Goal: Task Accomplishment & Management: Manage account settings

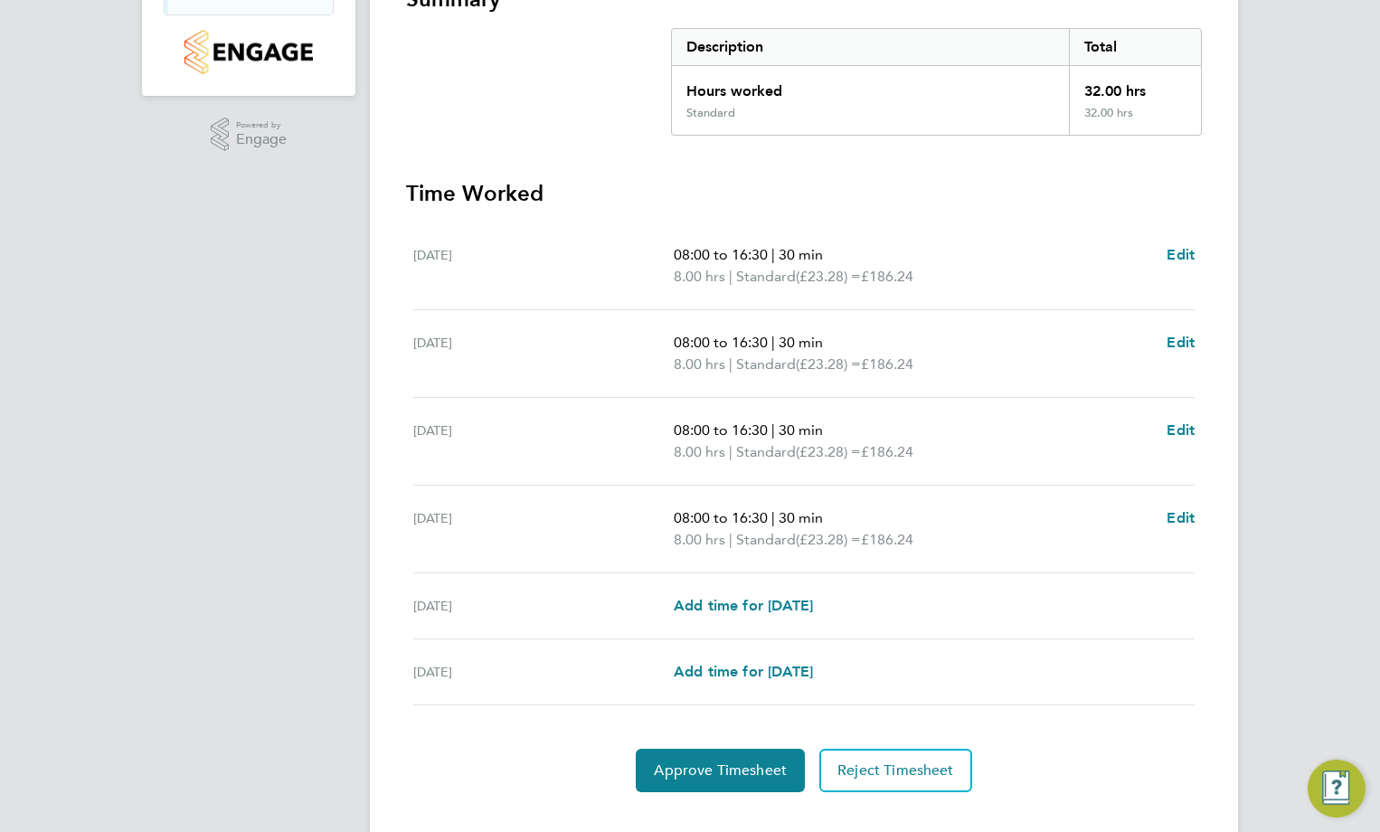
scroll to position [362, 0]
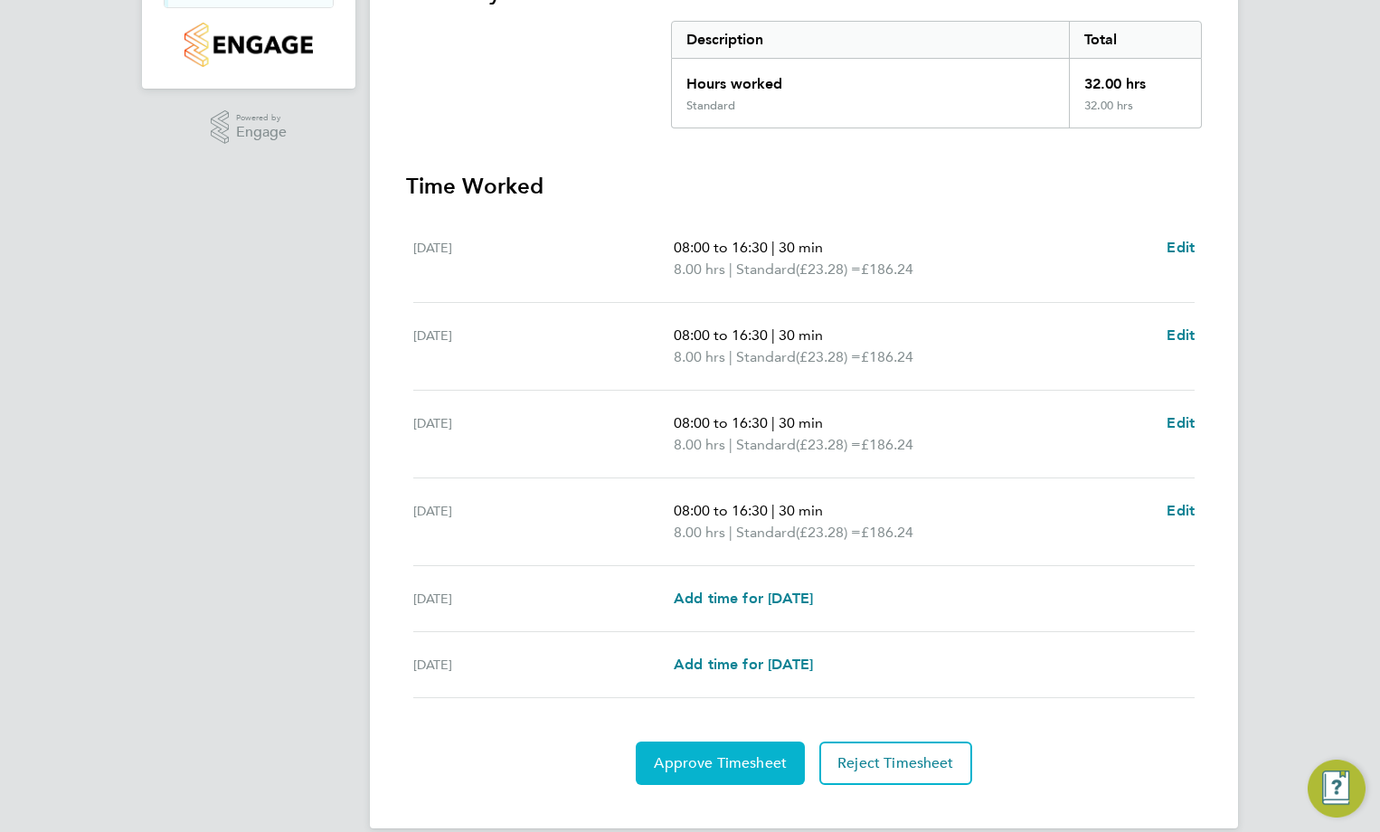
click at [736, 755] on span "Approve Timesheet" at bounding box center [720, 763] width 133 height 18
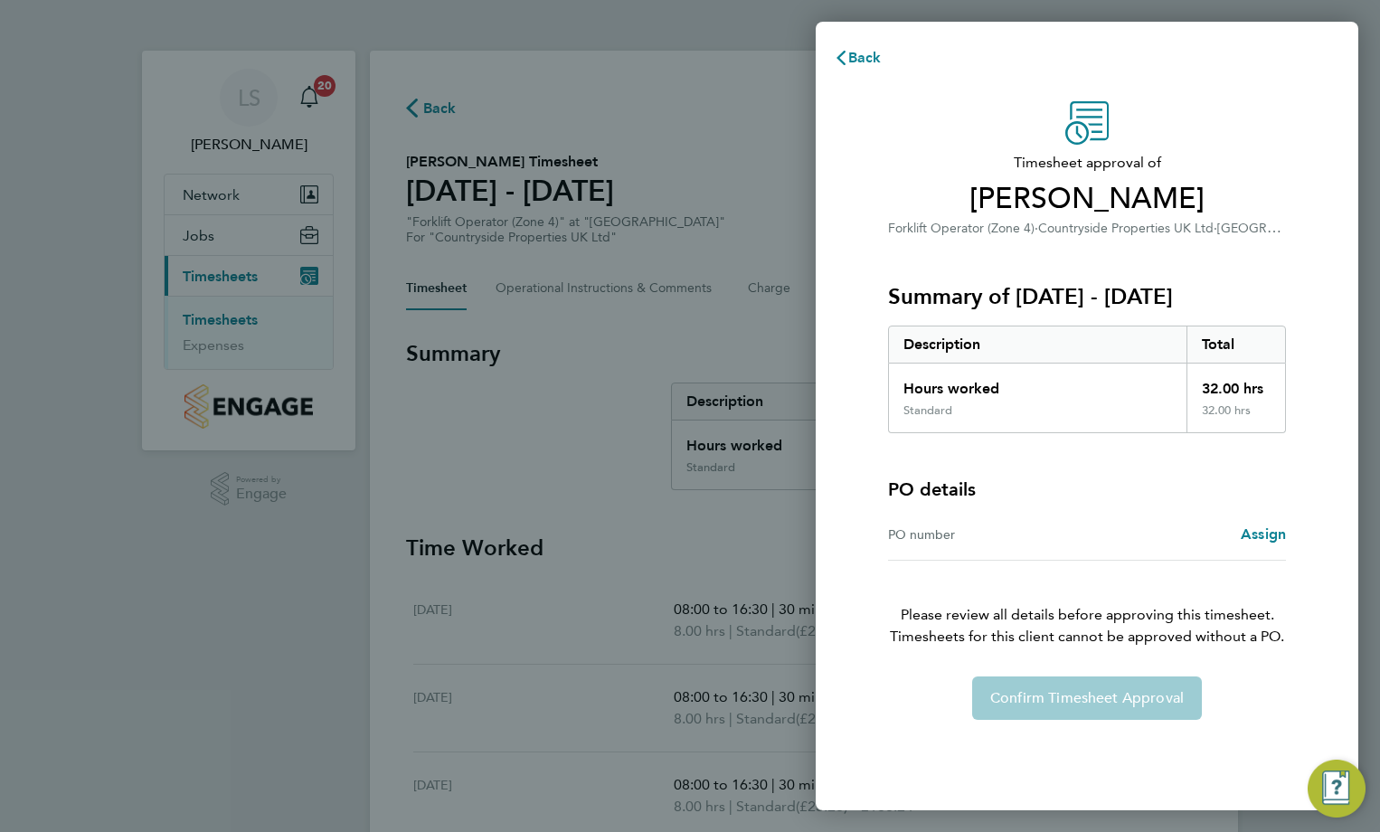
click at [909, 534] on div "PO number" at bounding box center [987, 535] width 199 height 22
click at [596, 506] on div "Back Timesheet approval of [PERSON_NAME] Forklift Operator (Zone 4) · Countrysi…" at bounding box center [690, 416] width 1380 height 832
click at [854, 56] on span "Back" at bounding box center [864, 57] width 33 height 17
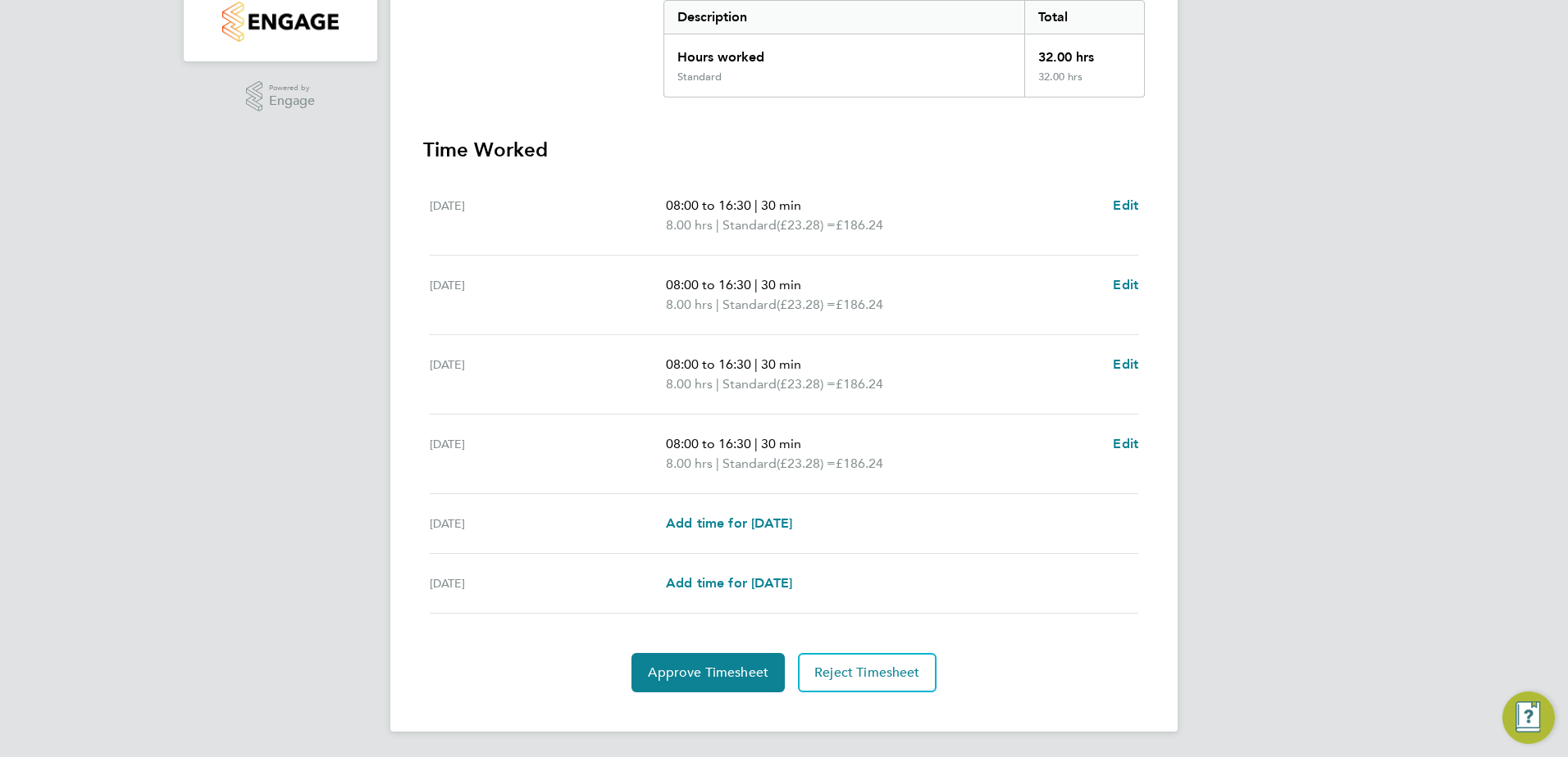
scroll to position [347, 0]
click at [729, 685] on button "Approve Timesheet" at bounding box center [707, 672] width 153 height 39
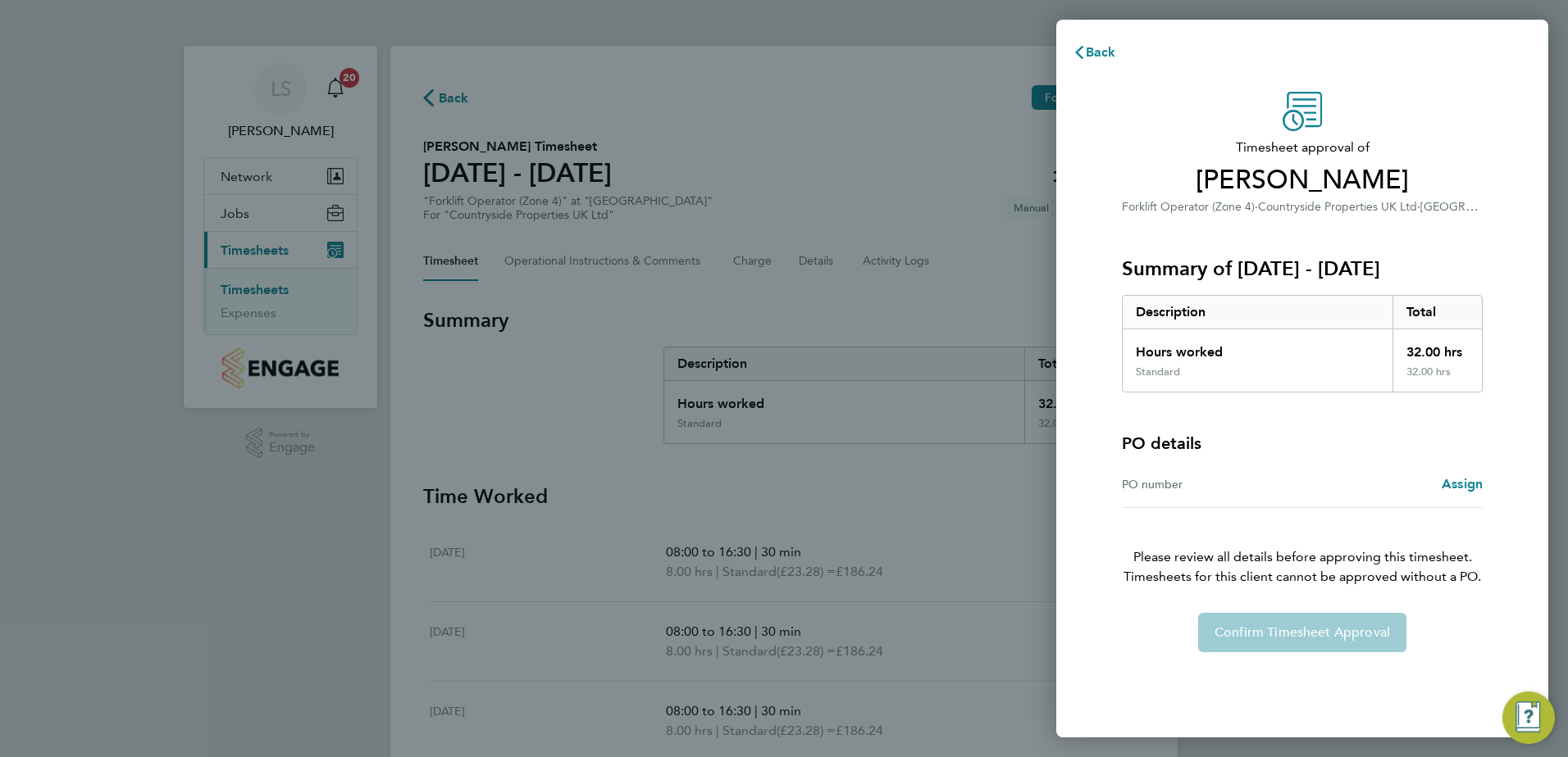
click at [1143, 497] on div "PO number Assign" at bounding box center [1302, 485] width 361 height 47
click at [1475, 483] on span "Assign" at bounding box center [1462, 483] width 41 height 15
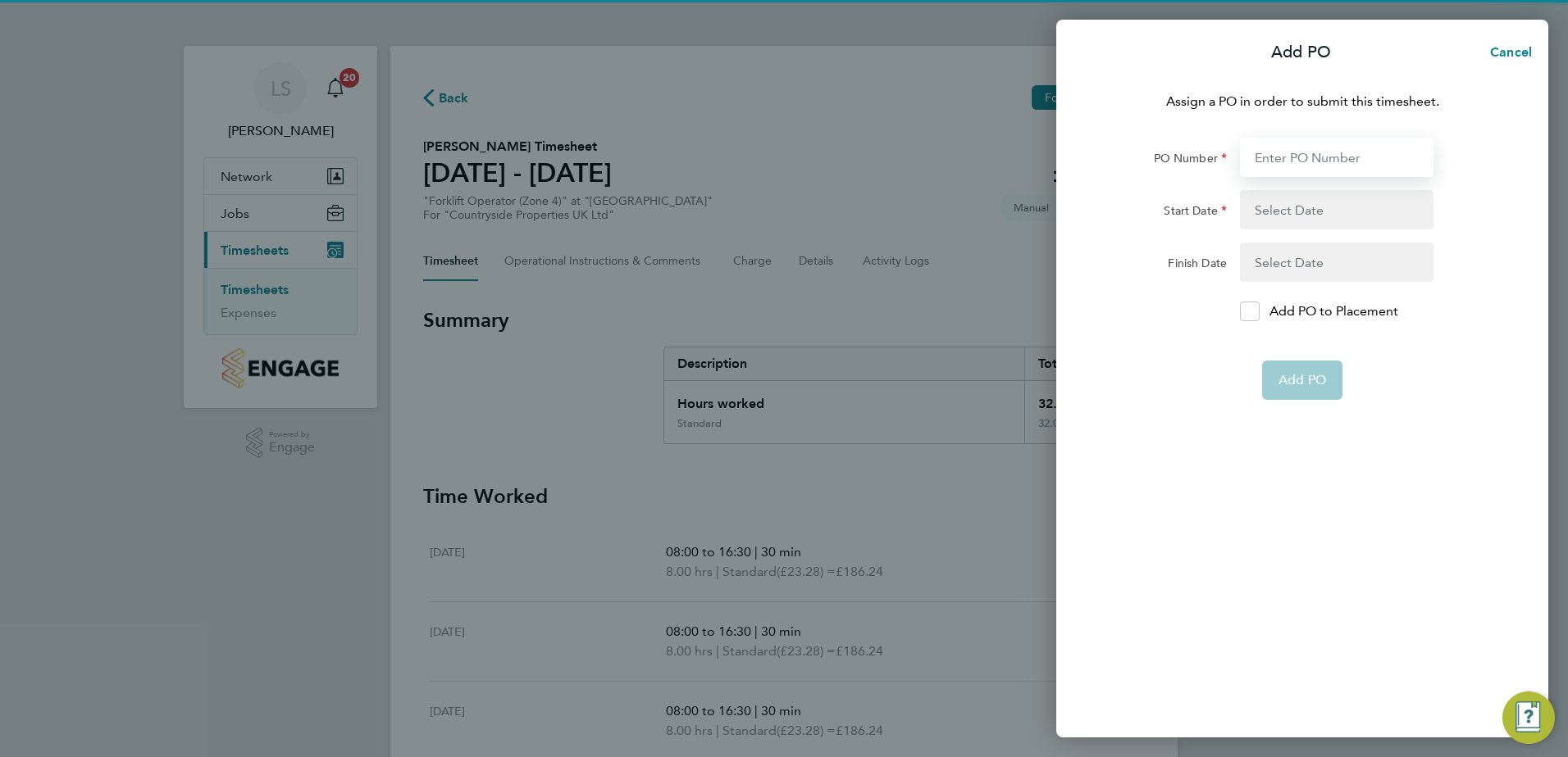
click at [1290, 159] on input "PO Number" at bounding box center [1336, 157] width 193 height 39
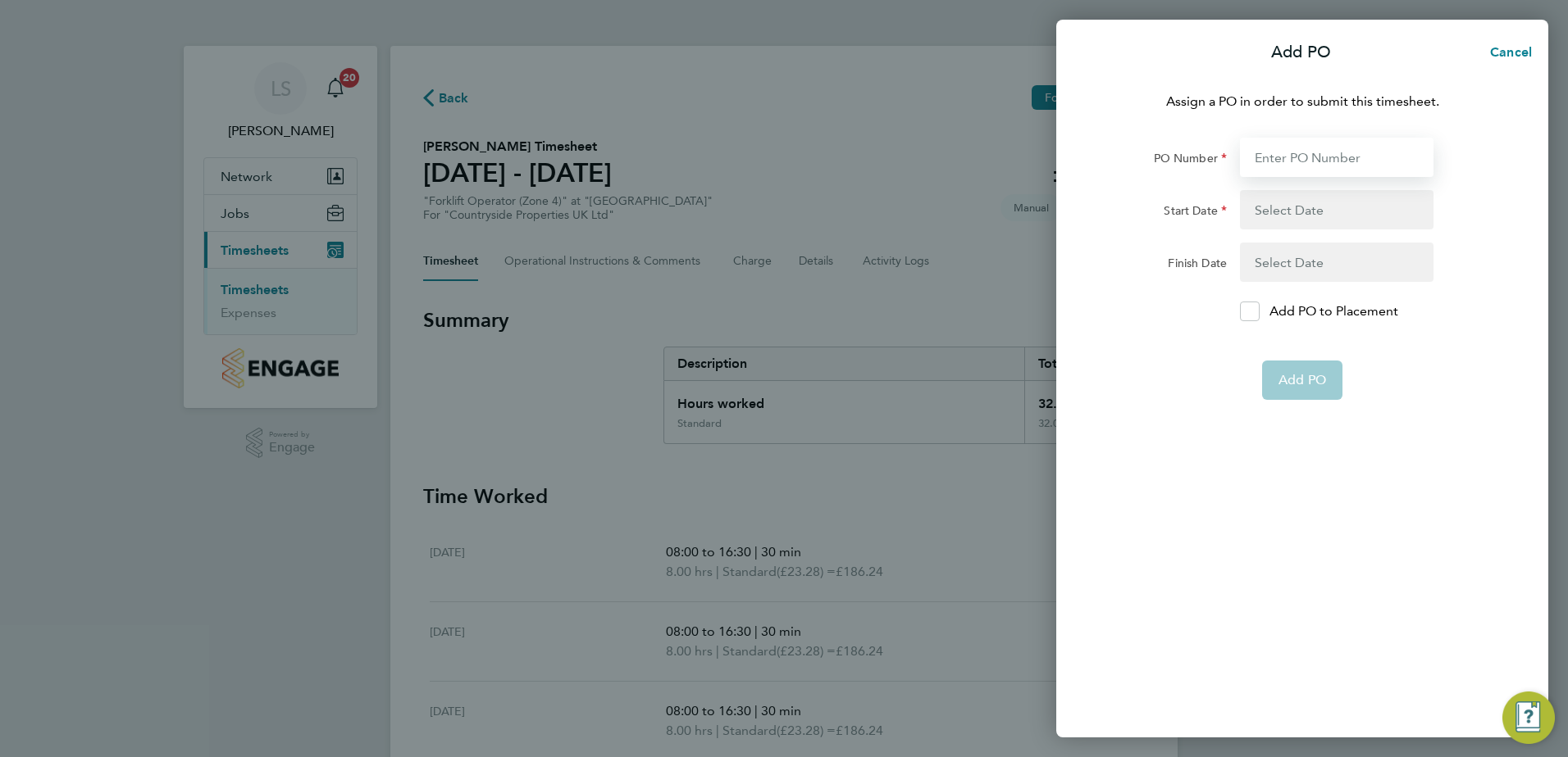
paste input "M-J0518/00118"
type input "M-J0518/00118"
click at [1299, 210] on button "button" at bounding box center [1336, 209] width 193 height 39
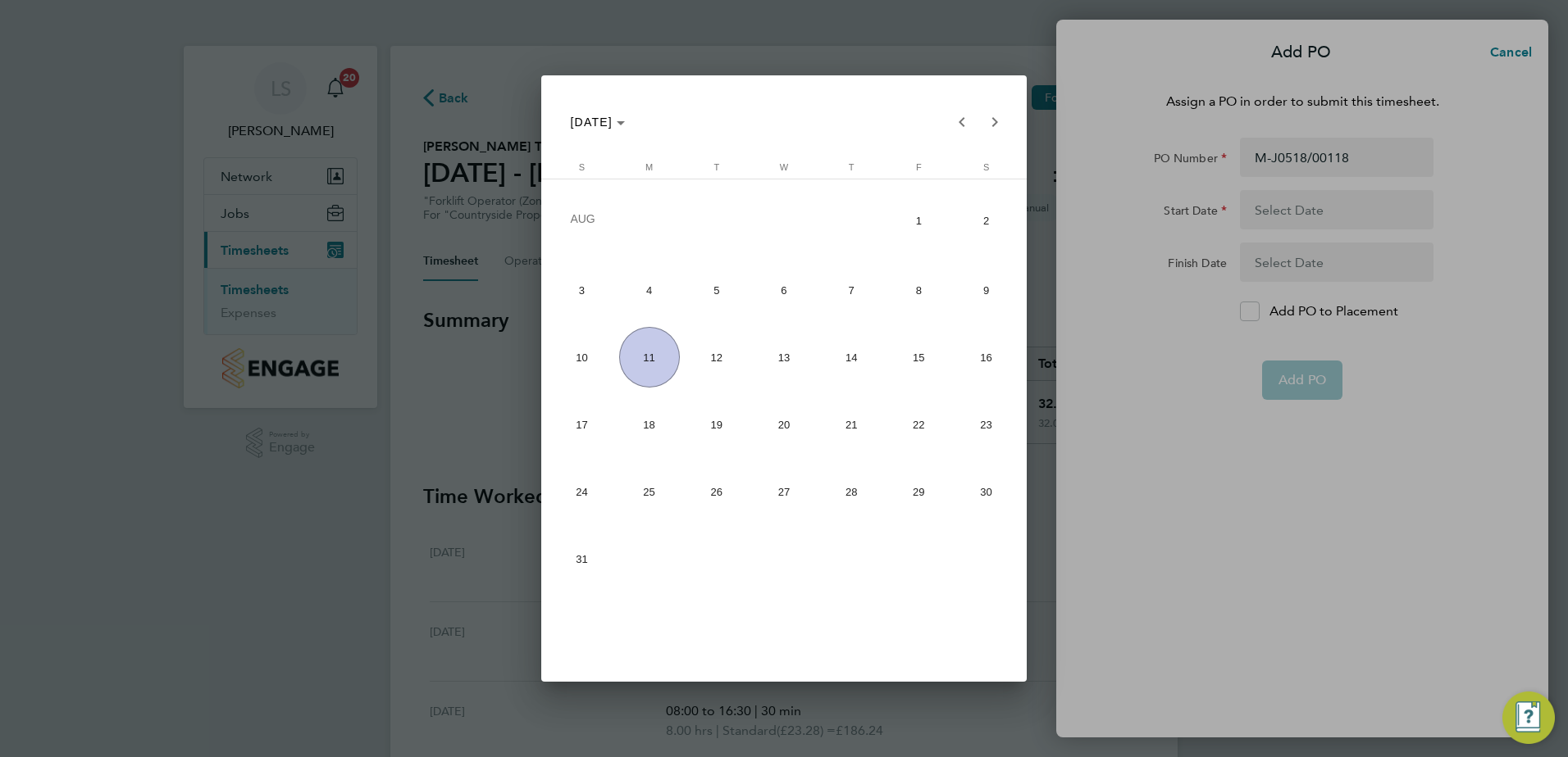
click at [645, 296] on span "4" at bounding box center [649, 290] width 61 height 61
type input "04 Aug 25"
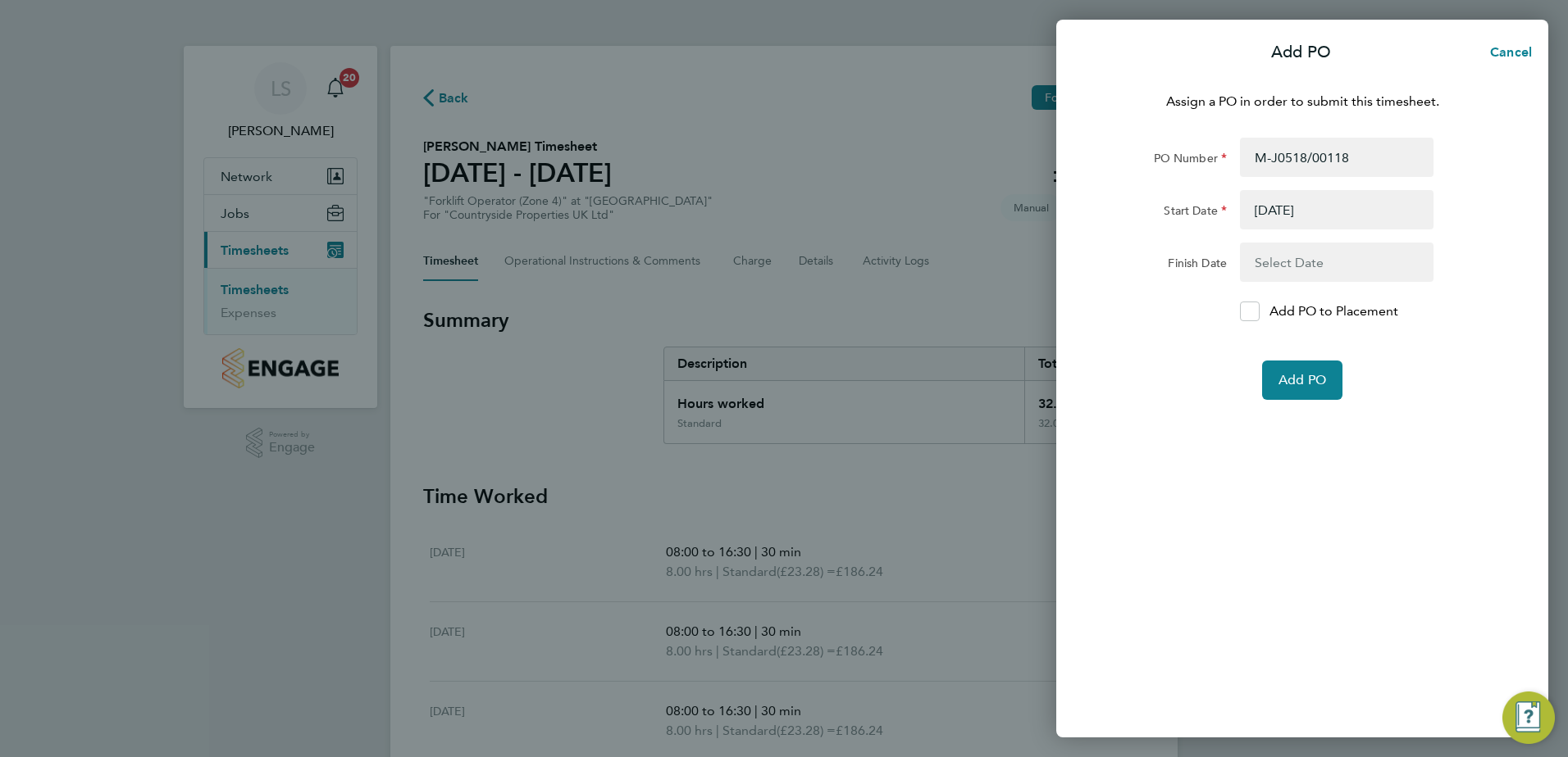
click at [1281, 266] on button "button" at bounding box center [1336, 262] width 193 height 39
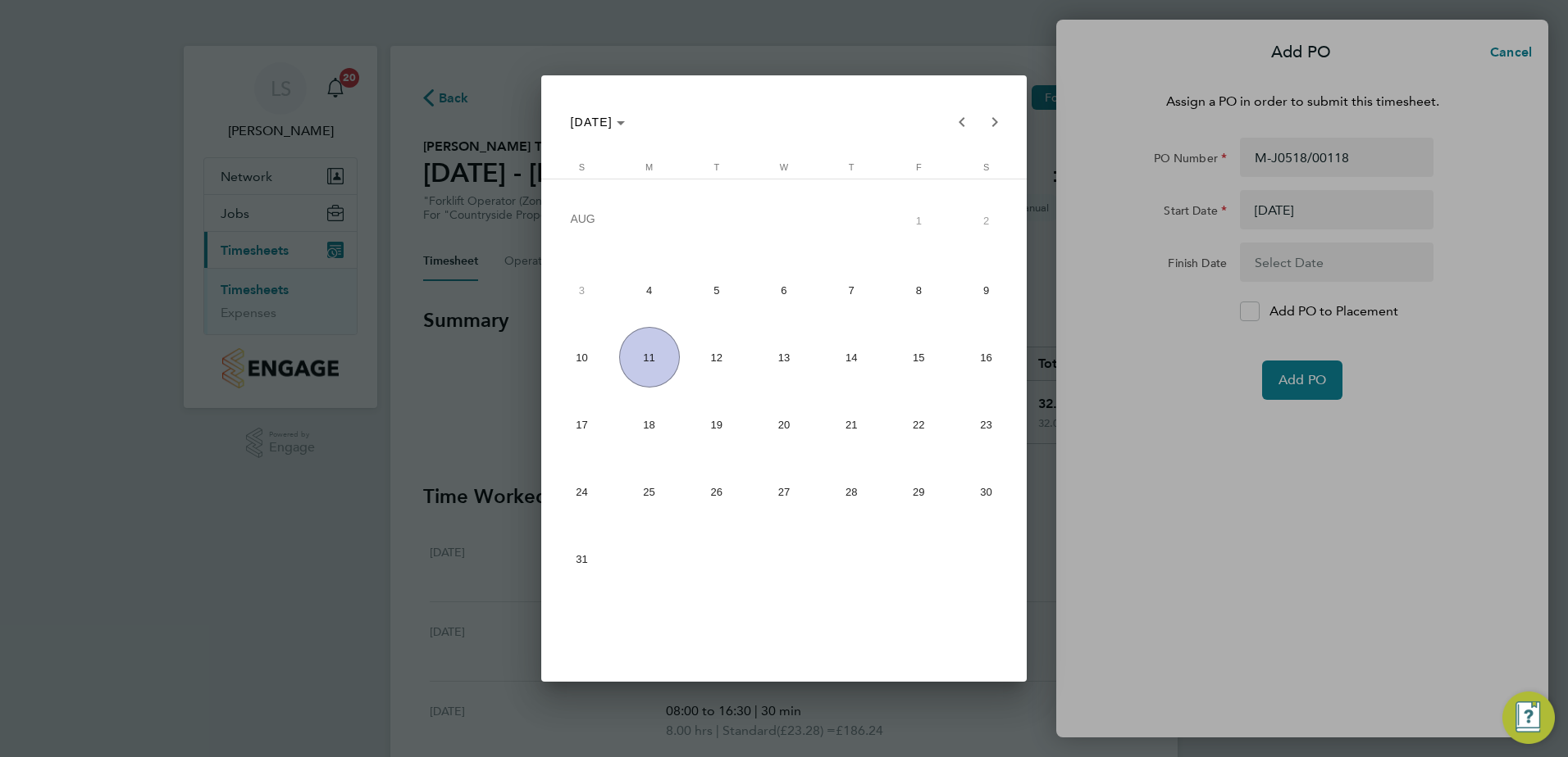
click at [926, 508] on span "29" at bounding box center [918, 492] width 61 height 61
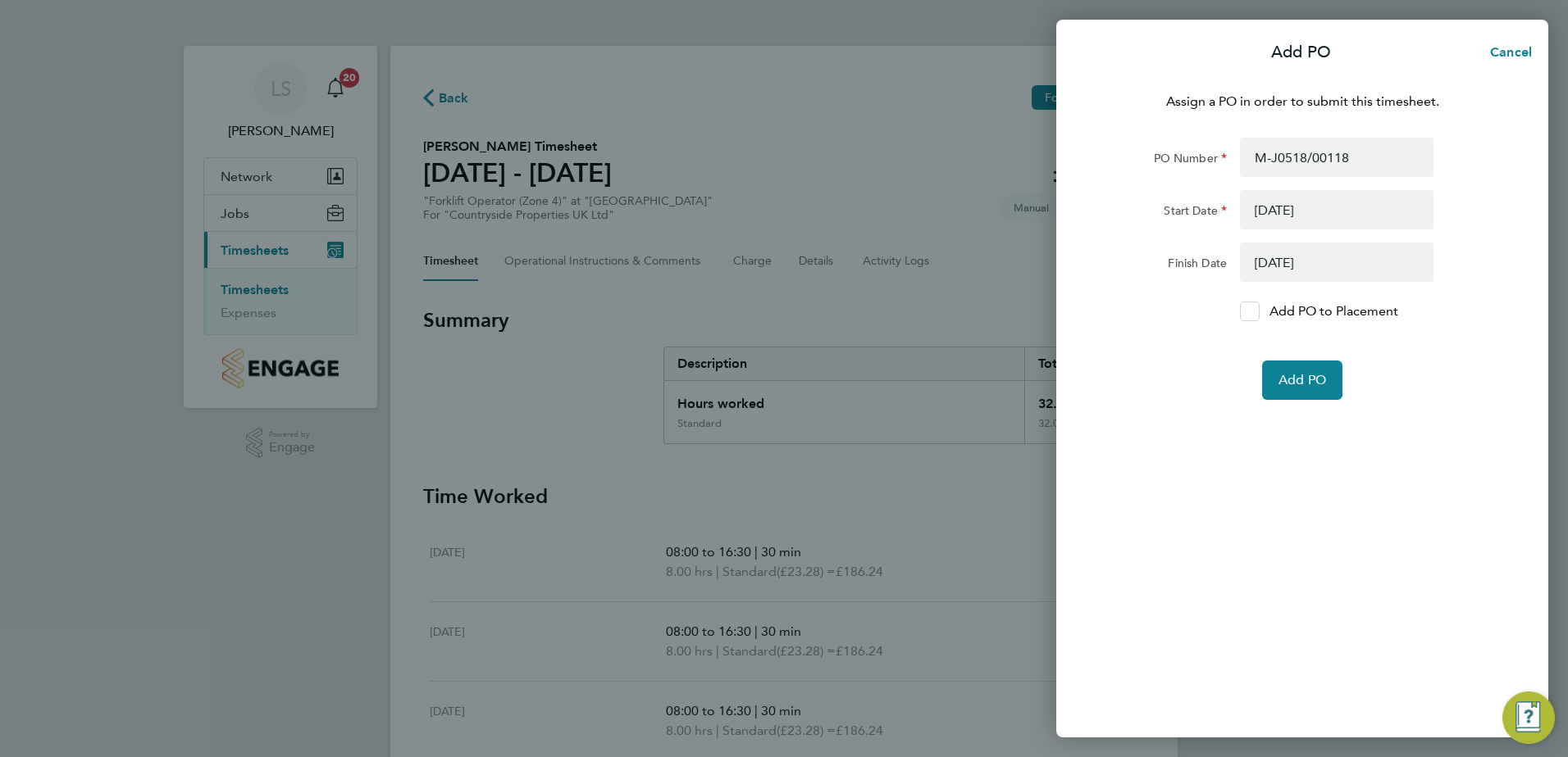
click at [1240, 310] on div at bounding box center [1250, 312] width 20 height 20
click at [1255, 312] on input "Add PO to Placement" at bounding box center [1255, 312] width 0 height 0
click at [1318, 266] on button "button" at bounding box center [1336, 262] width 193 height 39
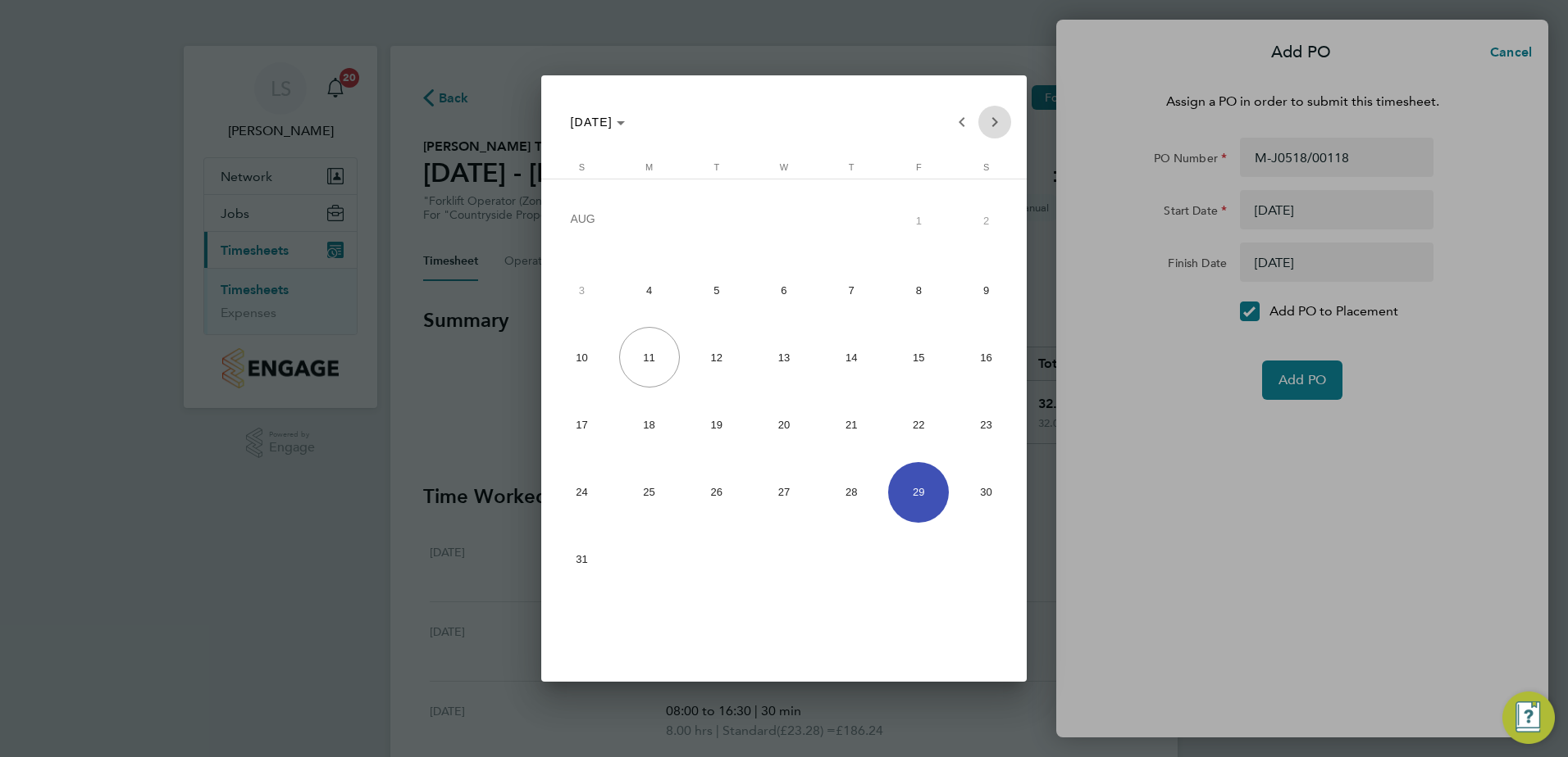
click at [989, 124] on span "Next month" at bounding box center [995, 122] width 33 height 33
click at [911, 485] on span "26" at bounding box center [918, 488] width 61 height 61
type input "26 Sep 25"
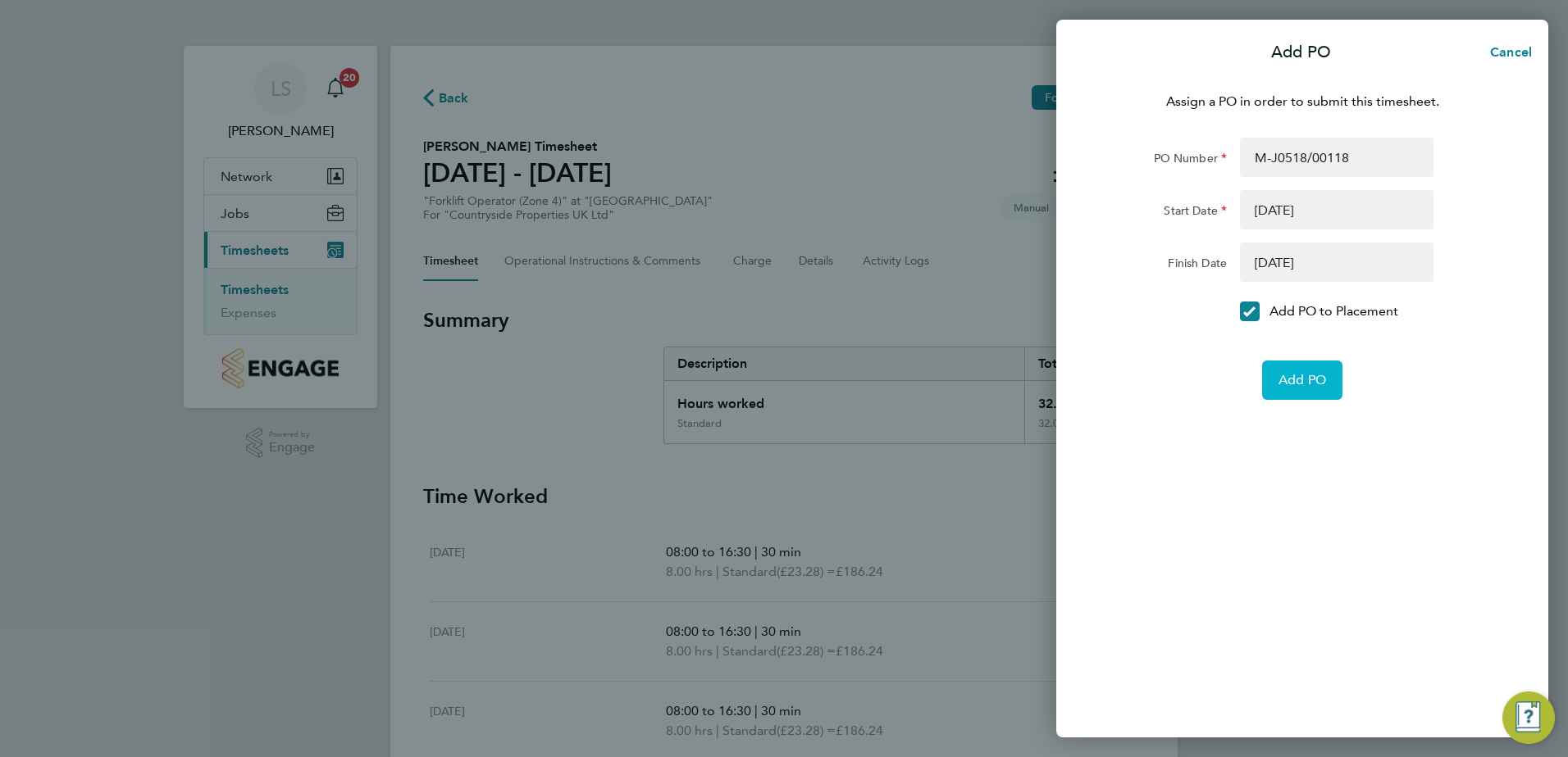
click at [1313, 389] on button "Add PO" at bounding box center [1302, 380] width 81 height 39
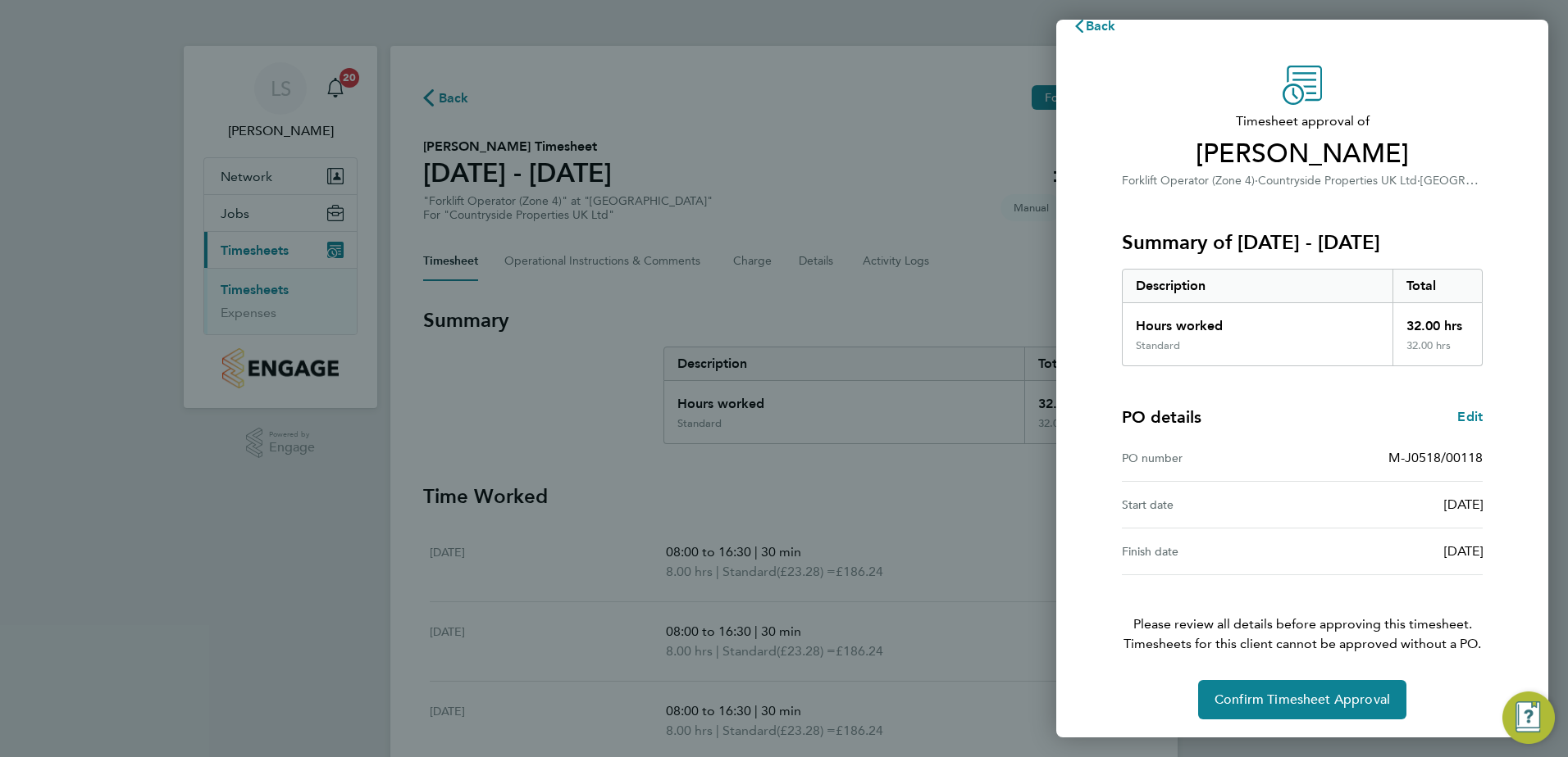
scroll to position [28, 0]
click at [1295, 703] on span "Confirm Timesheet Approval" at bounding box center [1301, 698] width 175 height 16
